Goal: Check status: Check status

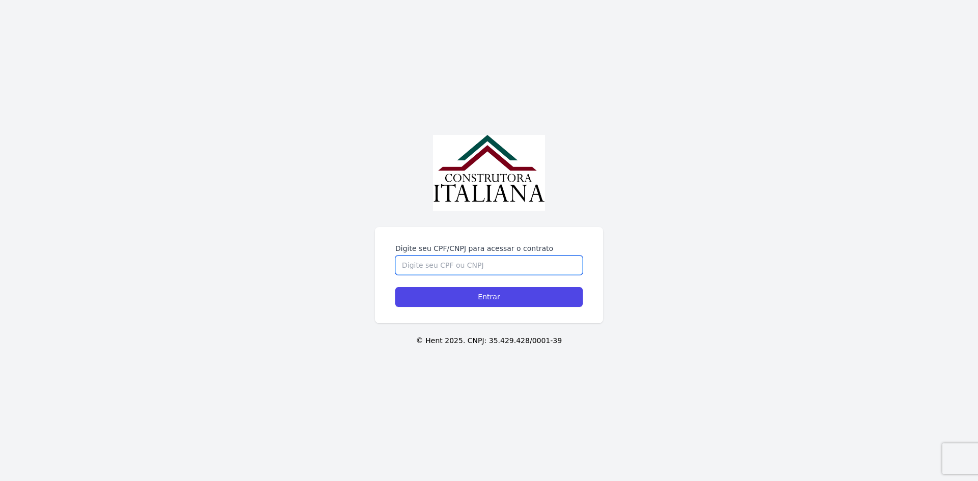
click at [493, 266] on input "Digite seu CPF/CNPJ para acessar o contrato" at bounding box center [488, 265] width 187 height 19
type input "09832861675"
click at [510, 300] on input "Entrar" at bounding box center [488, 297] width 187 height 20
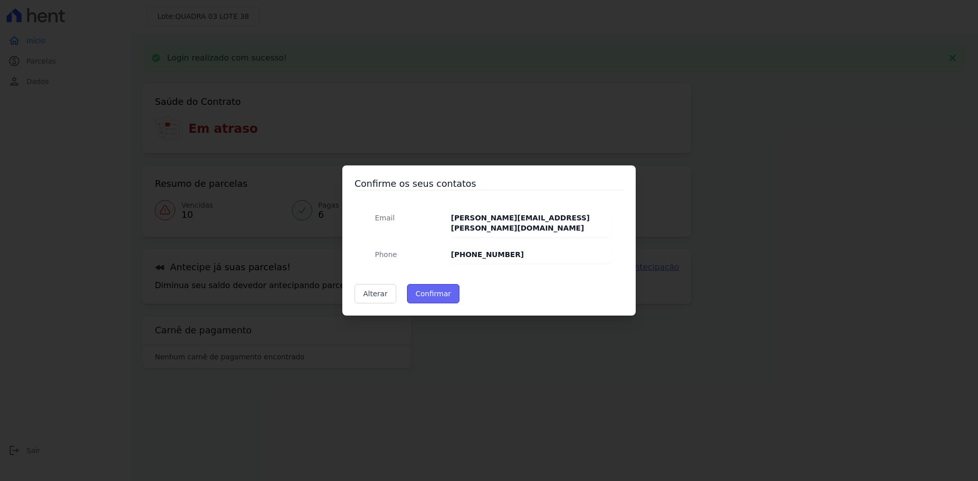
click at [427, 284] on button "Confirmar" at bounding box center [433, 293] width 53 height 19
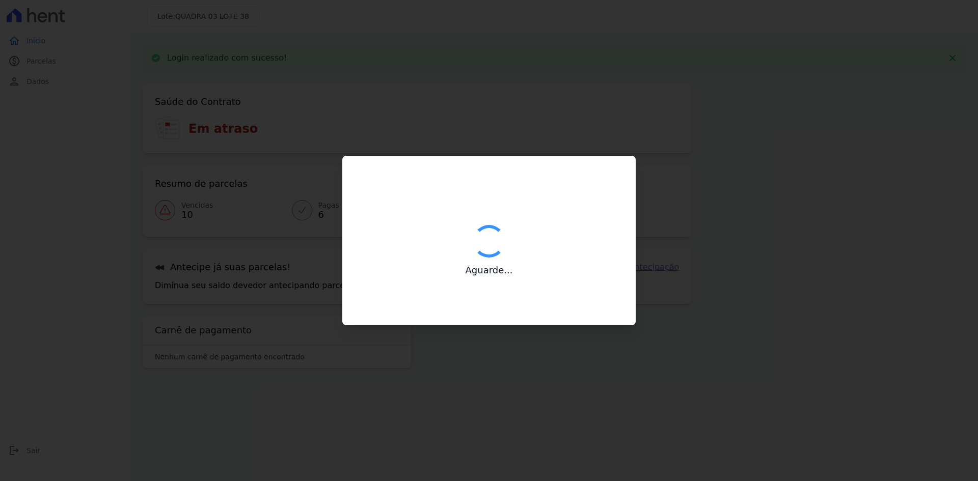
type input "Contatos confirmados com sucesso."
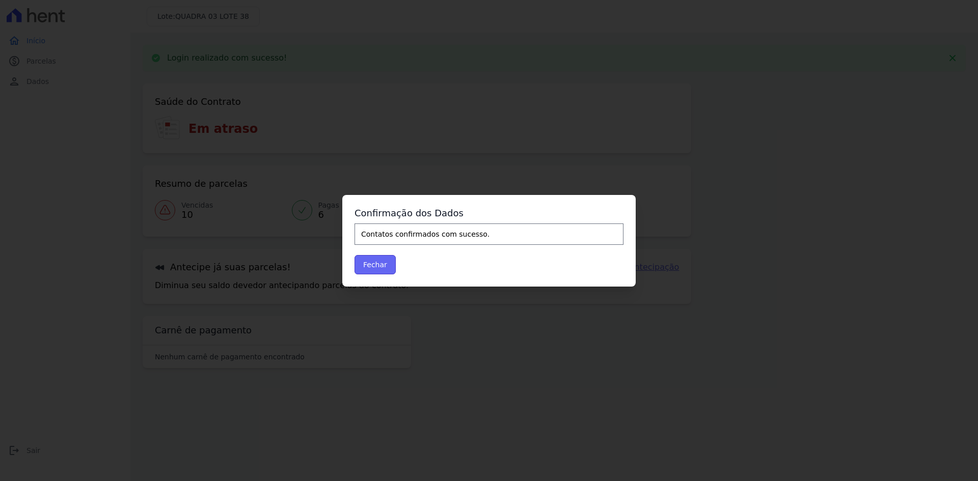
click at [370, 261] on button "Fechar" at bounding box center [374, 264] width 41 height 19
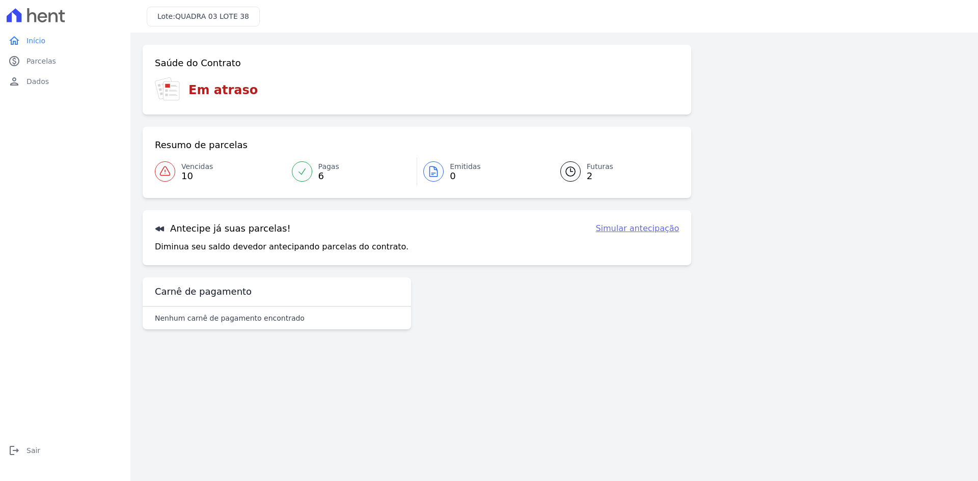
click at [579, 171] on div at bounding box center [570, 171] width 20 height 20
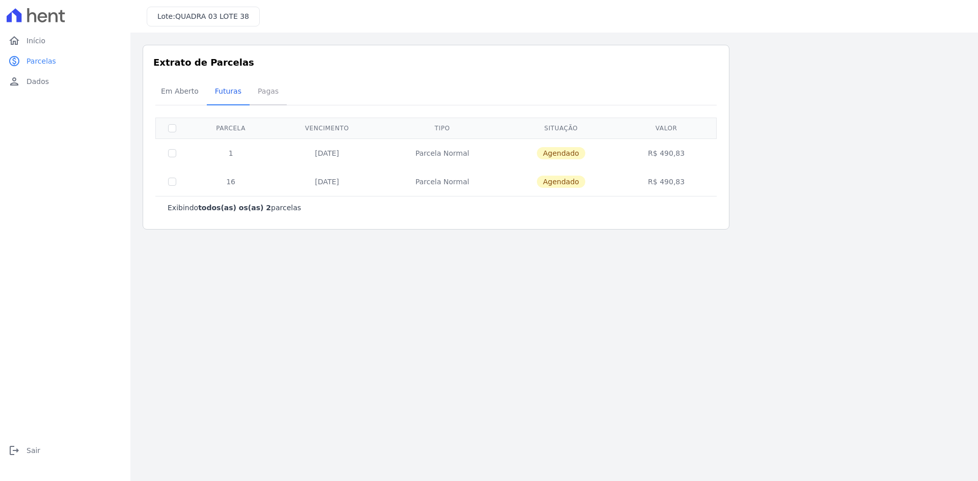
click at [255, 95] on span "Pagas" at bounding box center [268, 91] width 33 height 20
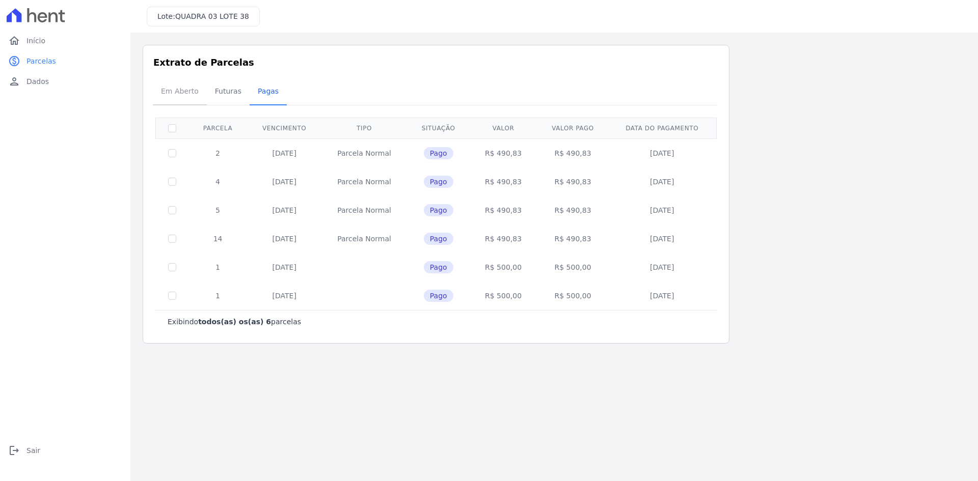
click at [170, 86] on span "Em Aberto" at bounding box center [180, 91] width 50 height 20
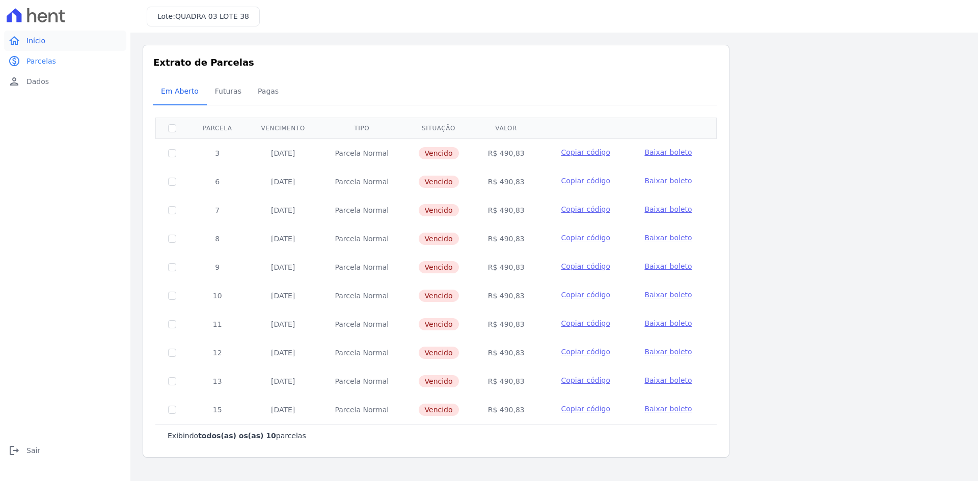
click at [33, 39] on span "Início" at bounding box center [35, 41] width 19 height 10
